Goal: Navigation & Orientation: Find specific page/section

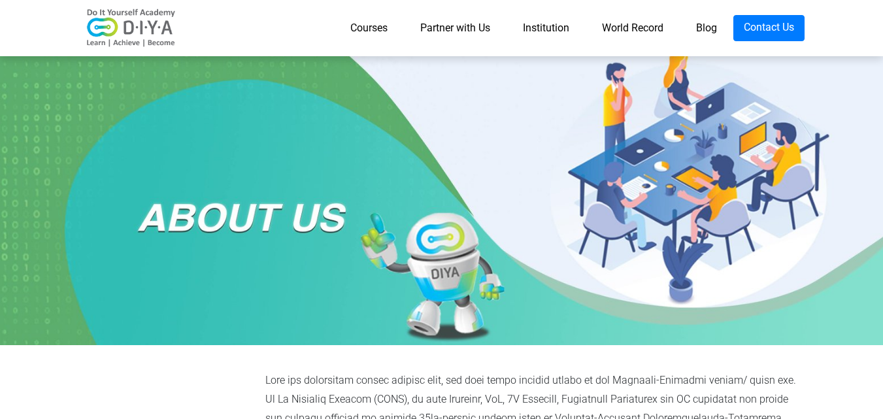
click at [363, 30] on link "Courses" at bounding box center [369, 28] width 70 height 26
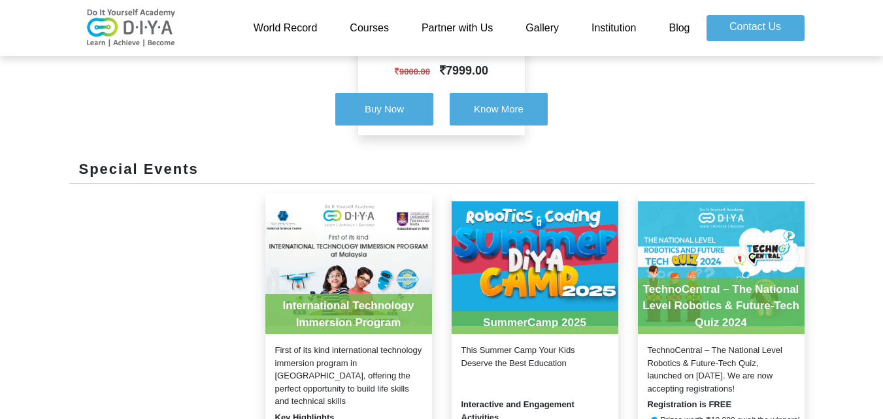
scroll to position [1176, 0]
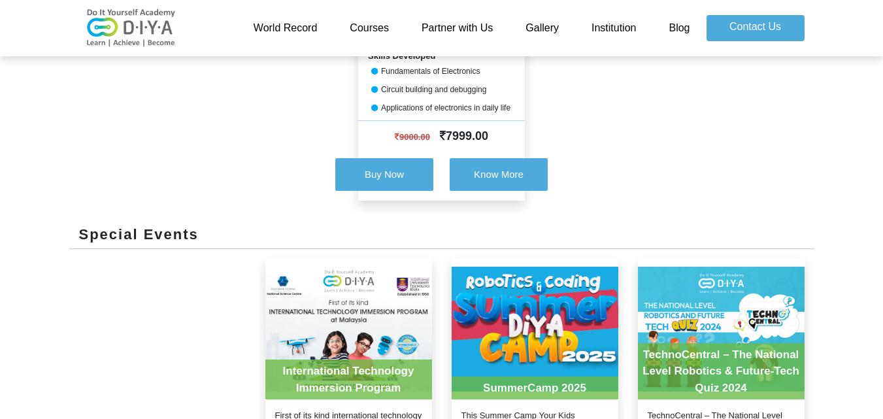
click at [545, 30] on link "Gallery" at bounding box center [542, 28] width 66 height 26
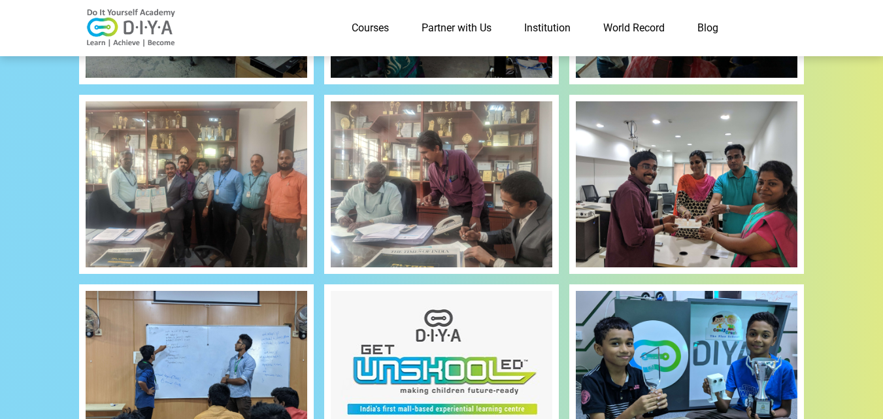
scroll to position [1045, 0]
